Goal: Information Seeking & Learning: Understand process/instructions

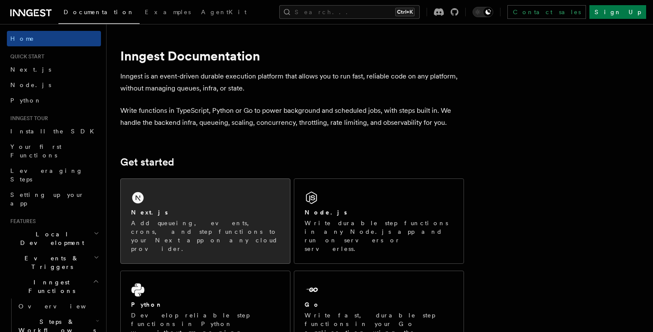
click at [192, 201] on div "Next.js Add queueing, events, crons, and step functions to your Next app on any…" at bounding box center [205, 221] width 169 height 85
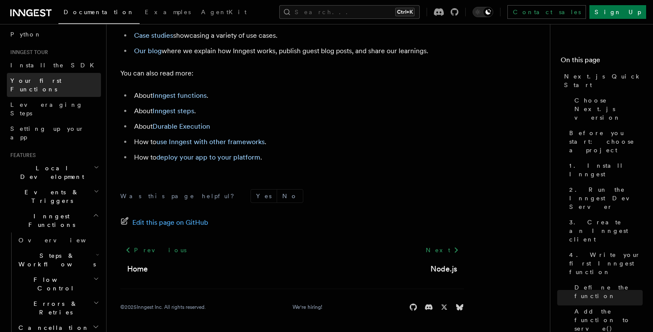
scroll to position [69, 0]
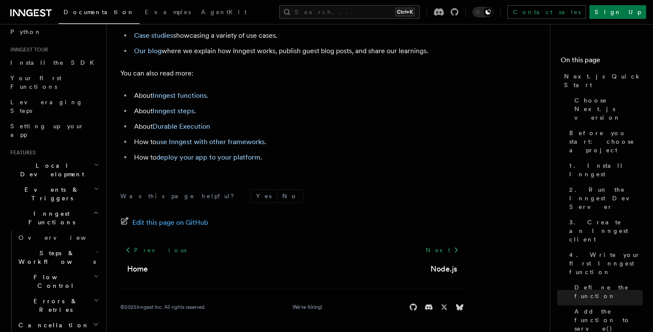
click at [85, 246] on h2 "Steps & Workflows" at bounding box center [58, 258] width 86 height 24
click at [57, 289] on span "Function steps" at bounding box center [60, 292] width 66 height 7
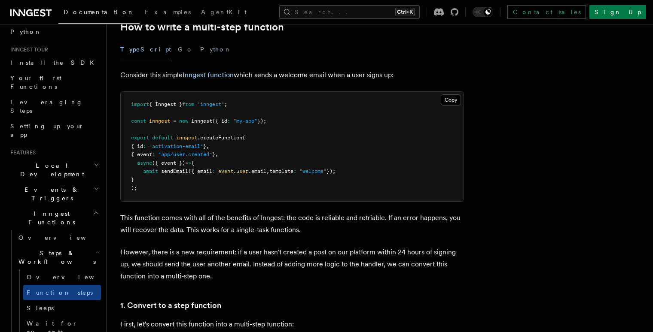
scroll to position [295, 0]
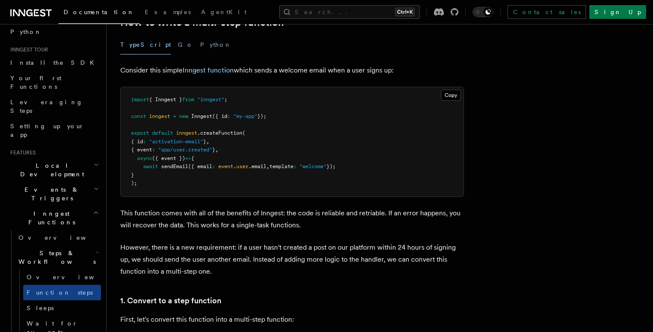
click at [232, 150] on pre "import { Inngest } from "inngest" ; const inngest = new Inngest ({ id : "my-app…" at bounding box center [292, 142] width 343 height 110
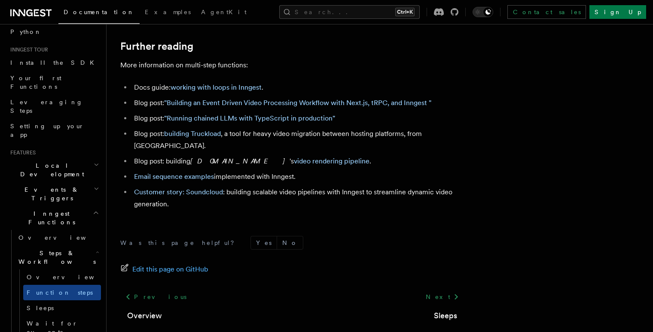
scroll to position [2954, 0]
